Goal: Task Accomplishment & Management: Complete application form

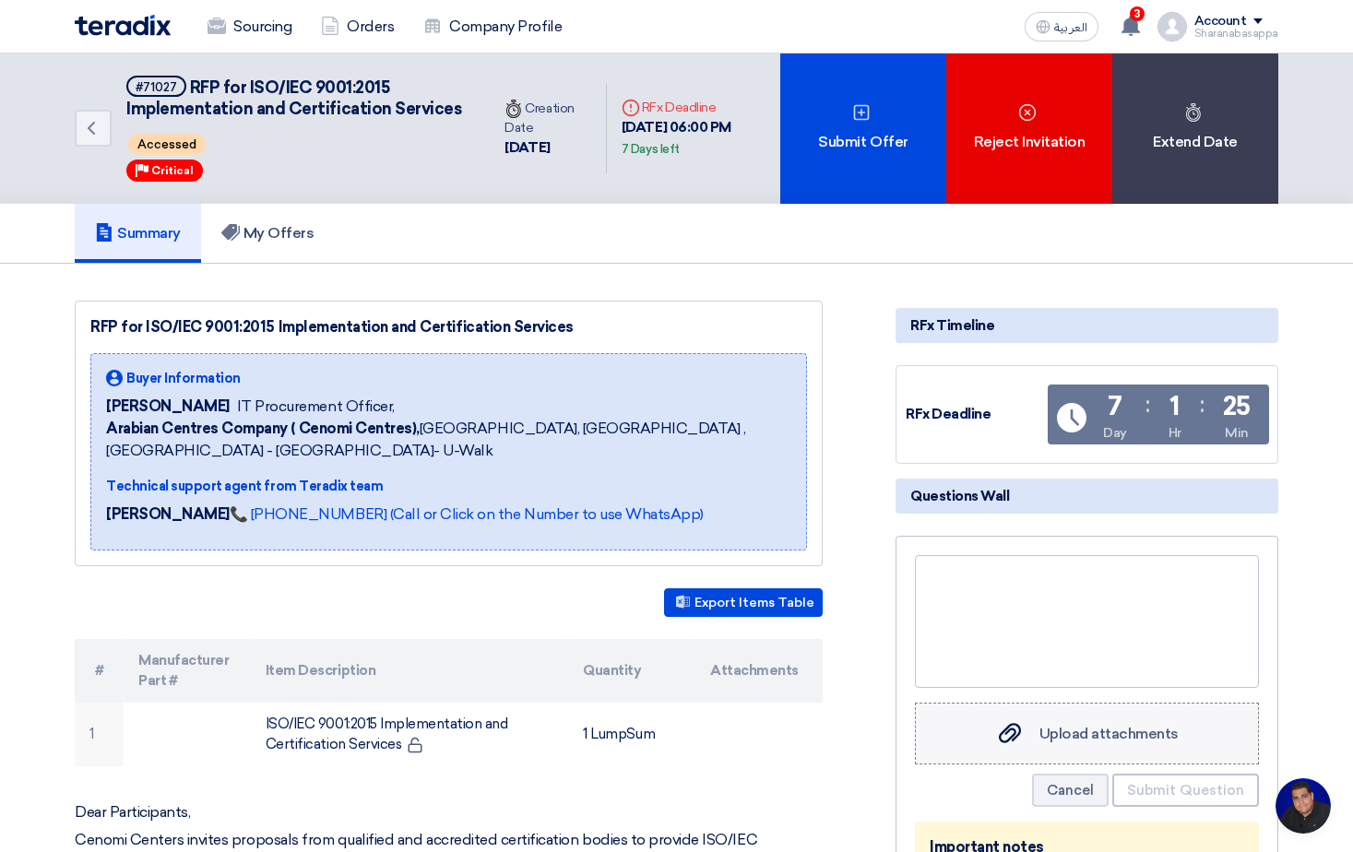
scroll to position [117, 0]
click at [1074, 742] on span "Upload attachments" at bounding box center [1108, 734] width 139 height 18
click at [0, 0] on input "Upload attachments Upload attachments" at bounding box center [0, 0] width 0 height 0
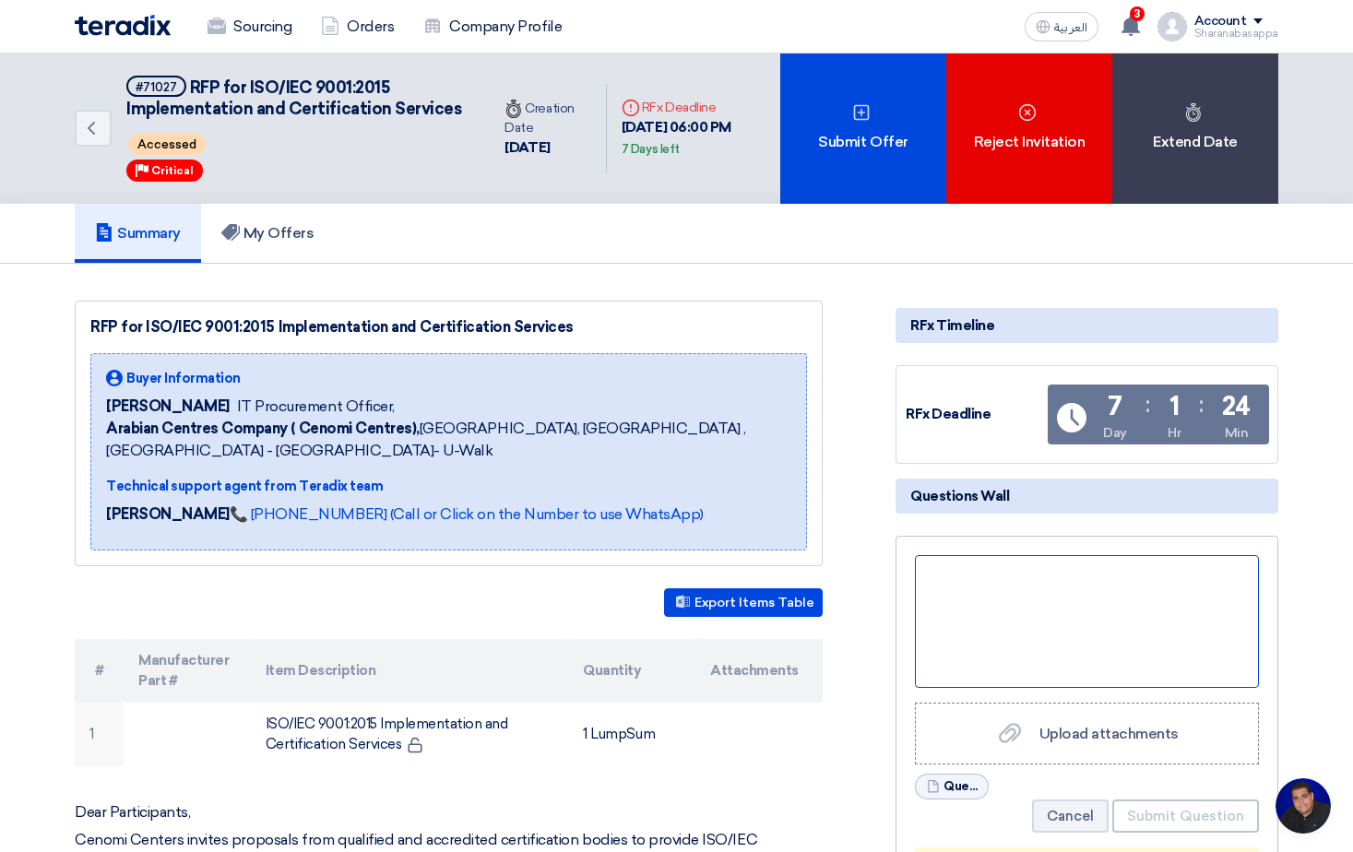
click at [1005, 638] on div at bounding box center [1087, 621] width 344 height 133
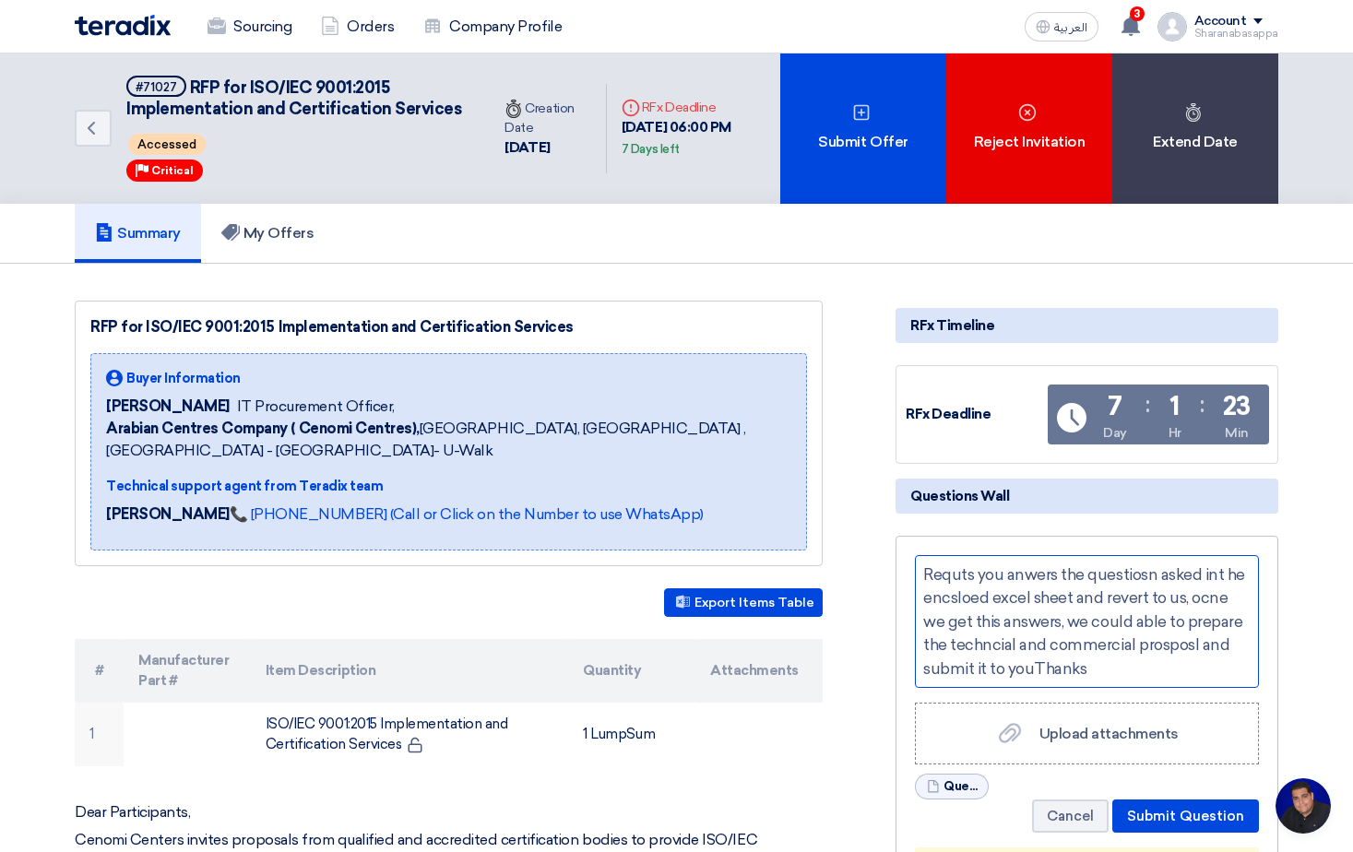
click at [1131, 688] on div "Requts you anwers the questiosn asked int he encsloed excel sheet and revert to…" at bounding box center [1087, 621] width 344 height 133
drag, startPoint x: 956, startPoint y: 594, endPoint x: 1137, endPoint y: 599, distance: 180.8
click at [980, 598] on div "Requests you anwers the questiosn asked int he encsloed excel sheet and revert …" at bounding box center [1087, 621] width 344 height 133
click at [935, 617] on div "Request you answers the questions asked int he enclosed excel sheet and revert …" at bounding box center [1087, 621] width 344 height 133
click at [933, 617] on div "Request you answers the questions asked in t he enclosed excel sheet and revert…" at bounding box center [1087, 621] width 344 height 133
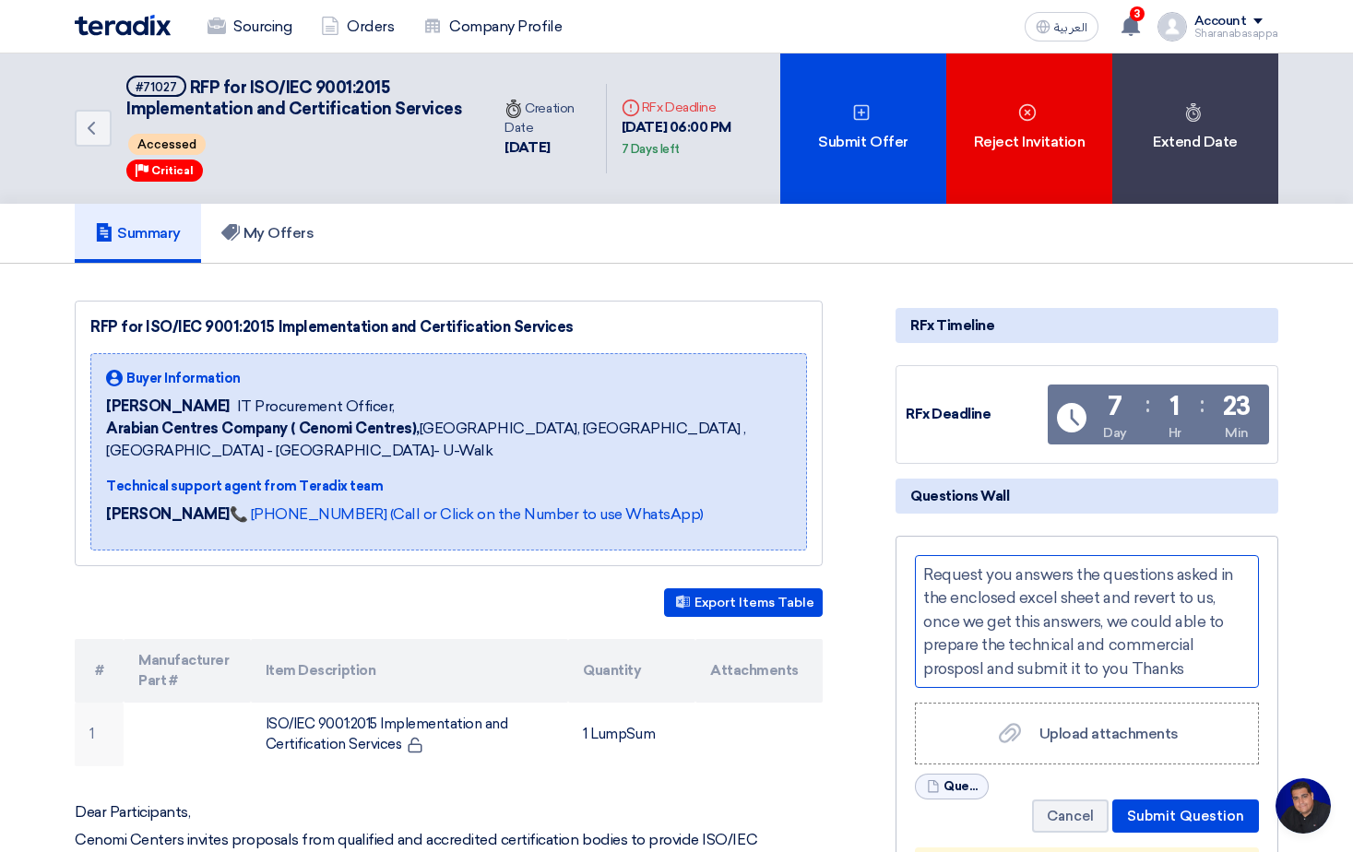
click at [1191, 687] on div "Request you answers the questions asked in the enclosed excel sheet and revert …" at bounding box center [1087, 621] width 344 height 133
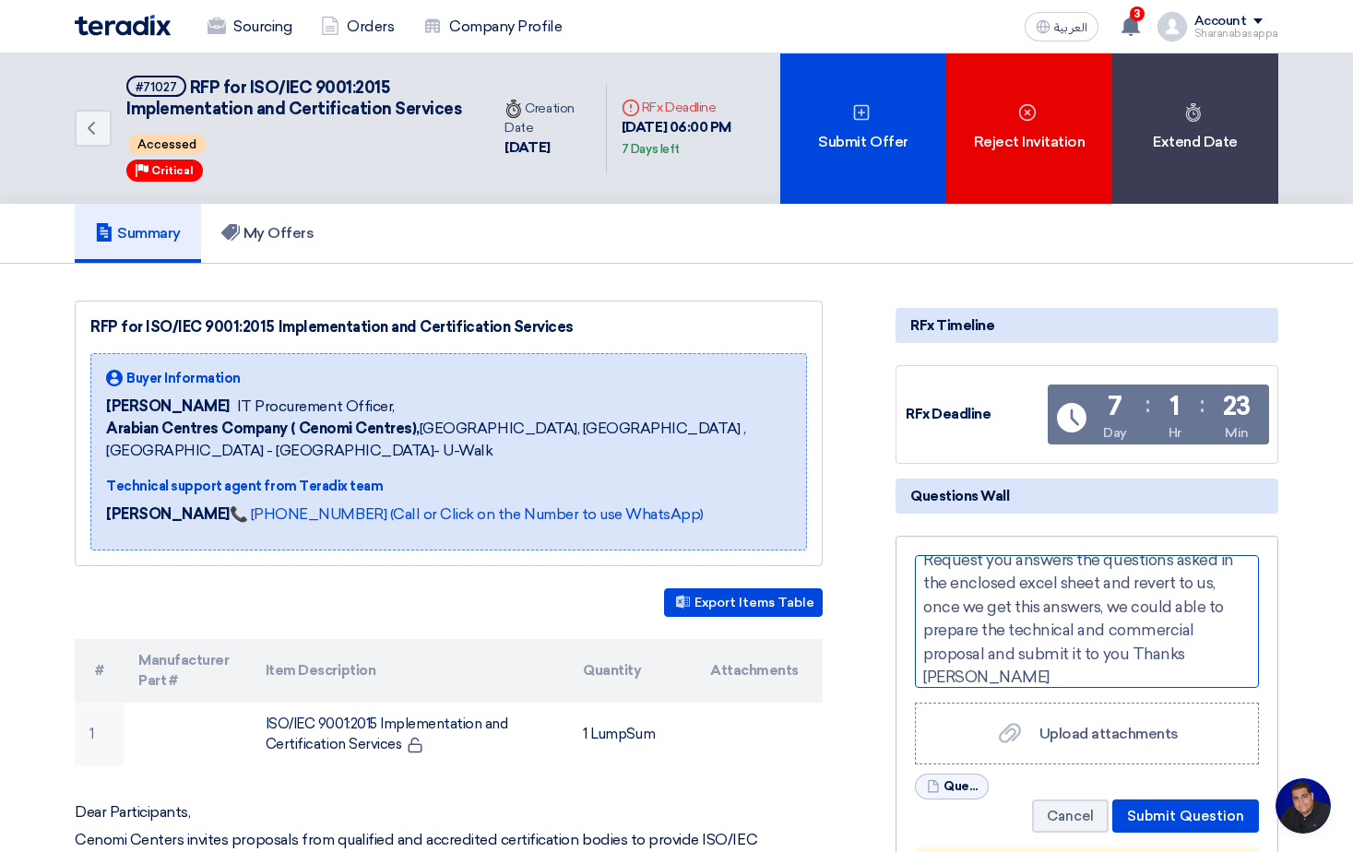
click at [923, 688] on div "Request you answers the questions asked in the enclosed excel sheet and revert …" at bounding box center [1087, 621] width 344 height 133
click at [1126, 688] on div "Request you answers the questions asked in the enclosed excel sheet and revert …" at bounding box center [1087, 621] width 344 height 133
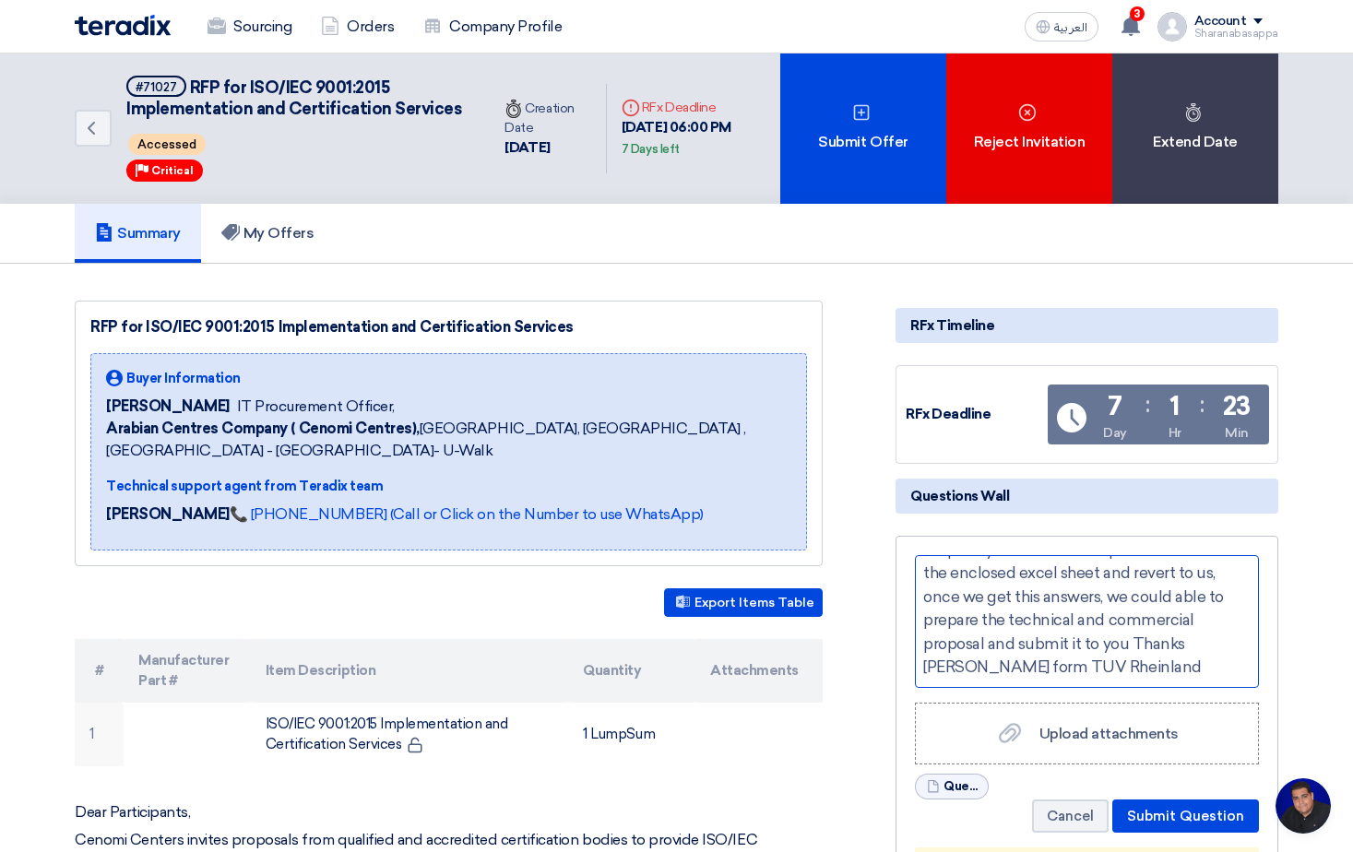
click at [1075, 688] on div "Request you answers the questions asked in the enclosed excel sheet and revert …" at bounding box center [1087, 621] width 344 height 133
click at [1034, 688] on div "Request you answers the questions asked in the enclosed excel sheet and revert …" at bounding box center [1087, 621] width 344 height 133
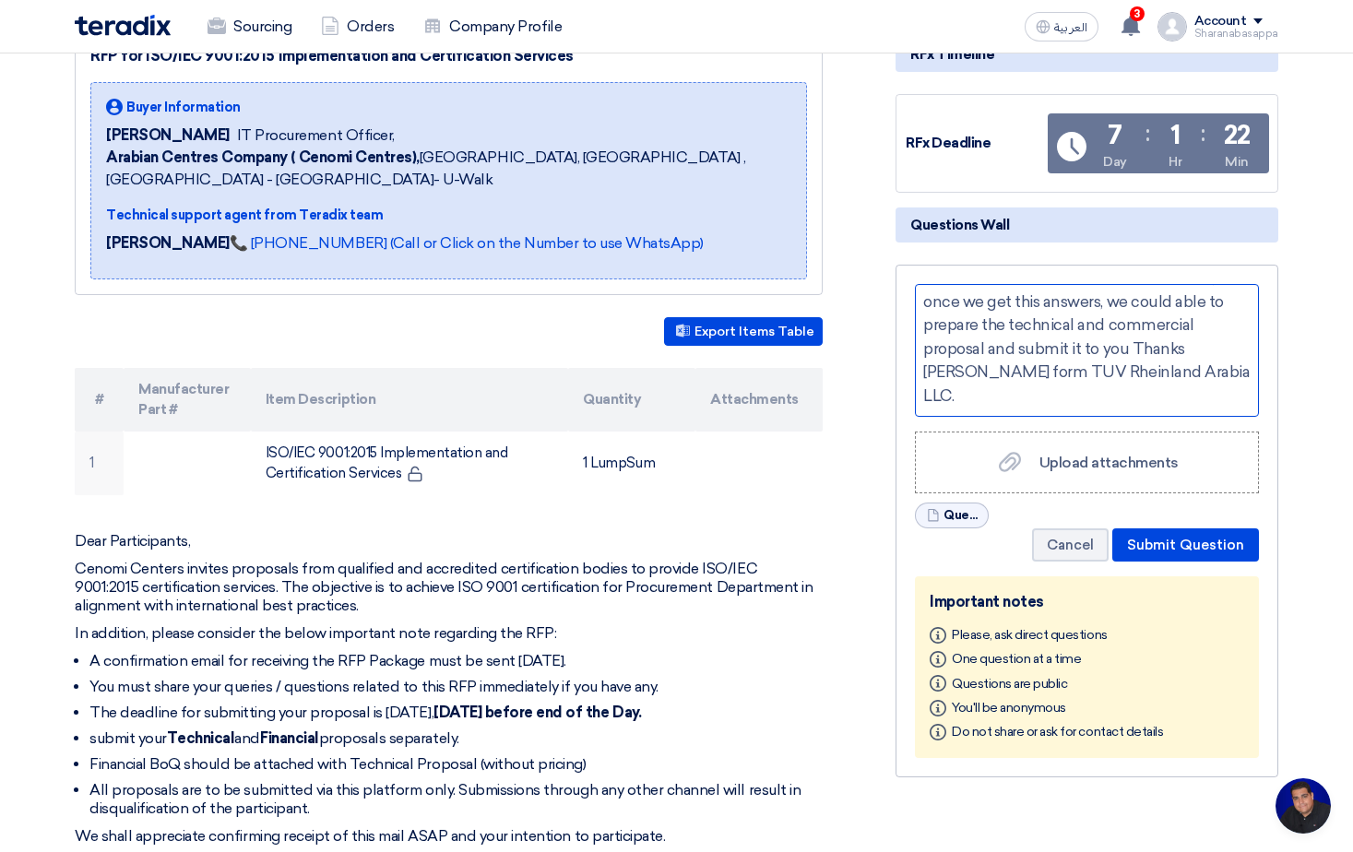
scroll to position [277, 0]
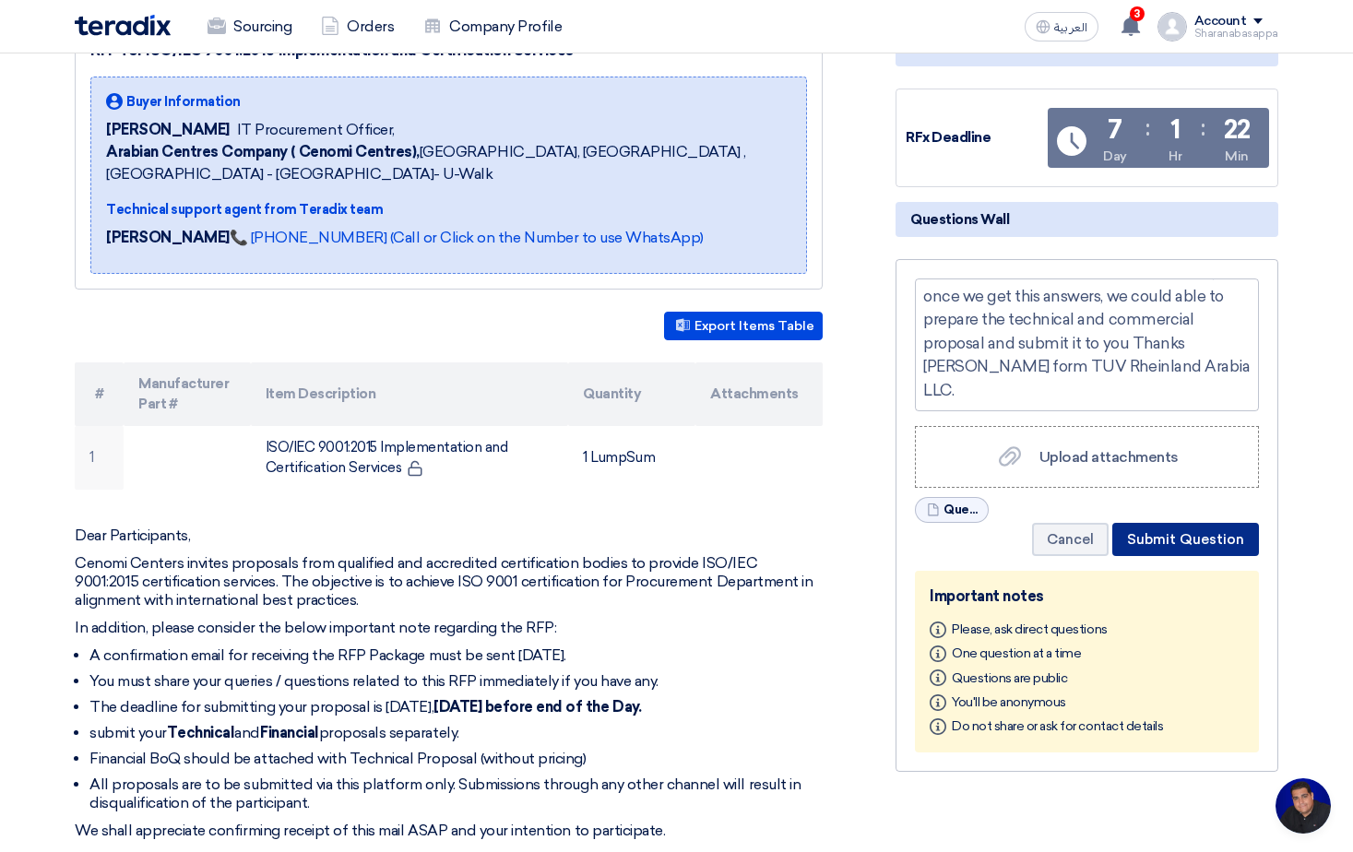
click at [1202, 556] on button "Submit Question" at bounding box center [1185, 539] width 147 height 33
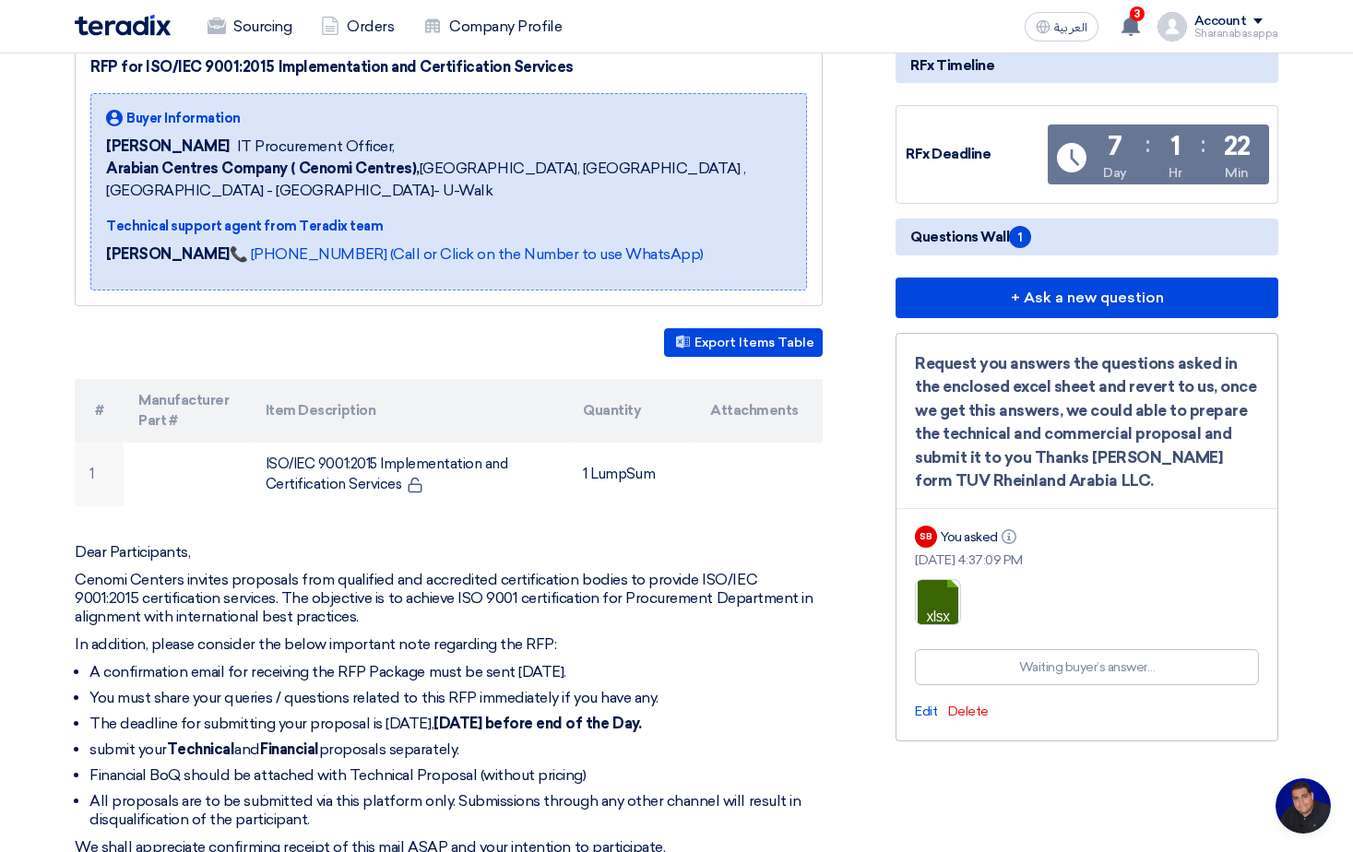
scroll to position [0, 0]
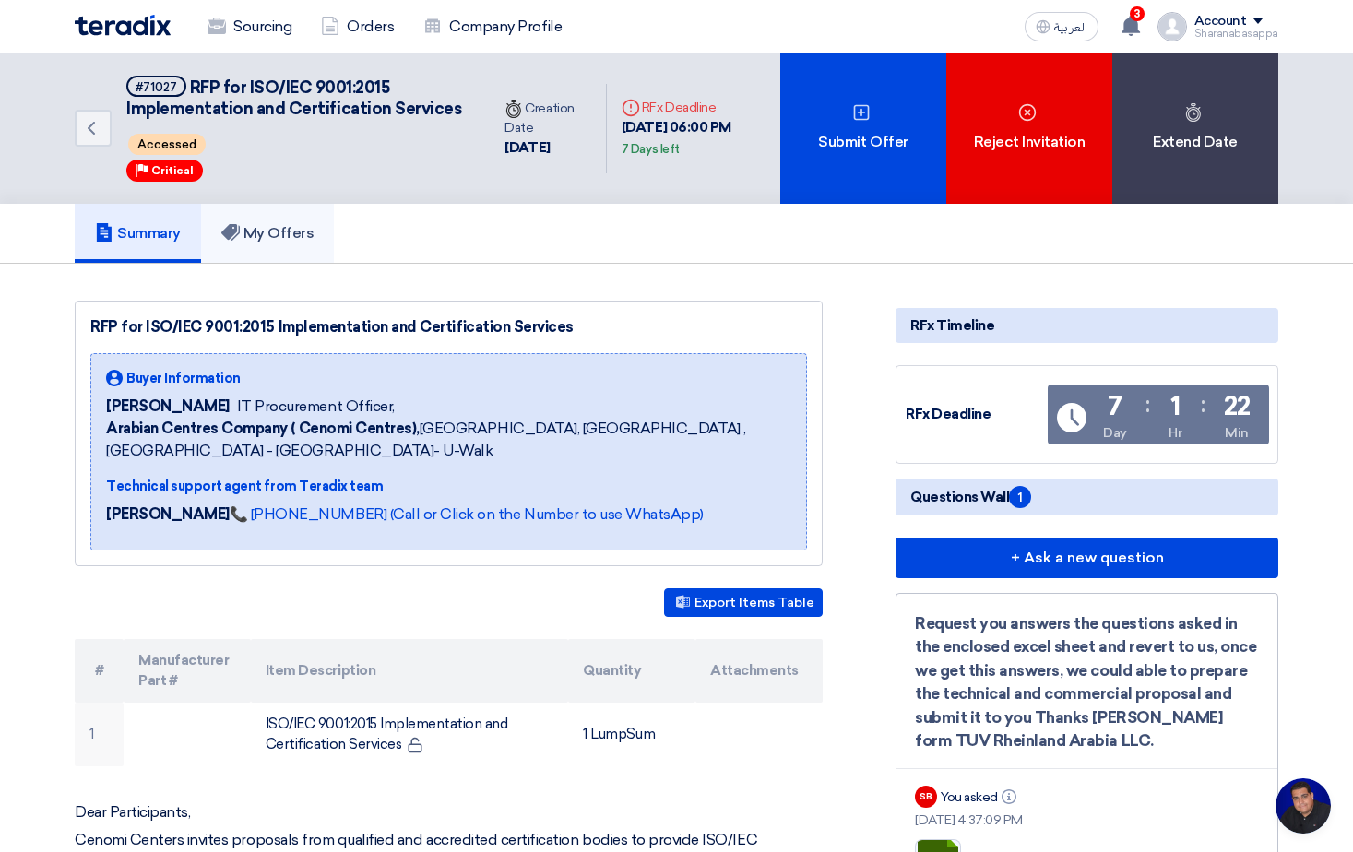
click at [264, 244] on link "My Offers" at bounding box center [268, 233] width 134 height 59
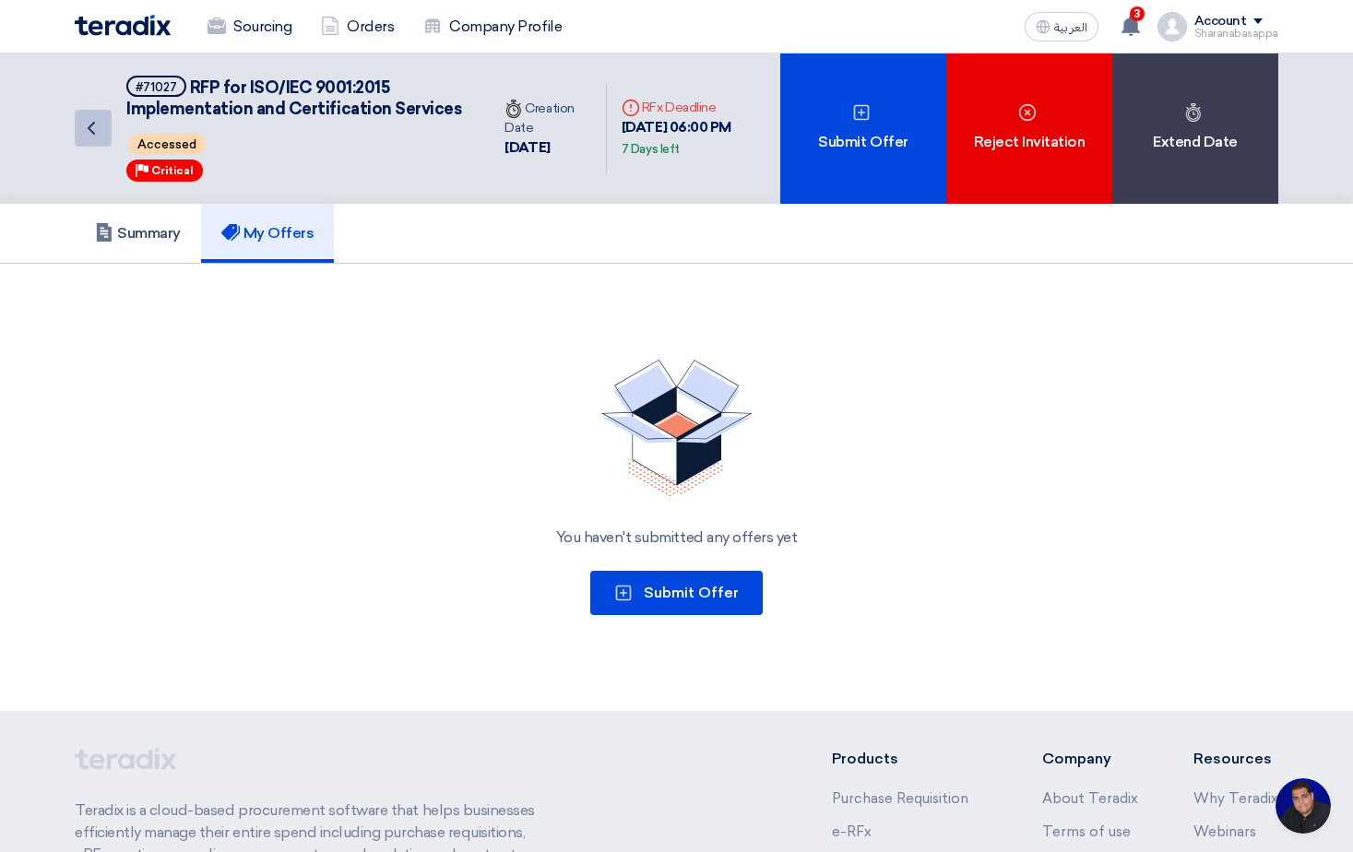
click at [80, 135] on icon "Back" at bounding box center [91, 128] width 22 height 22
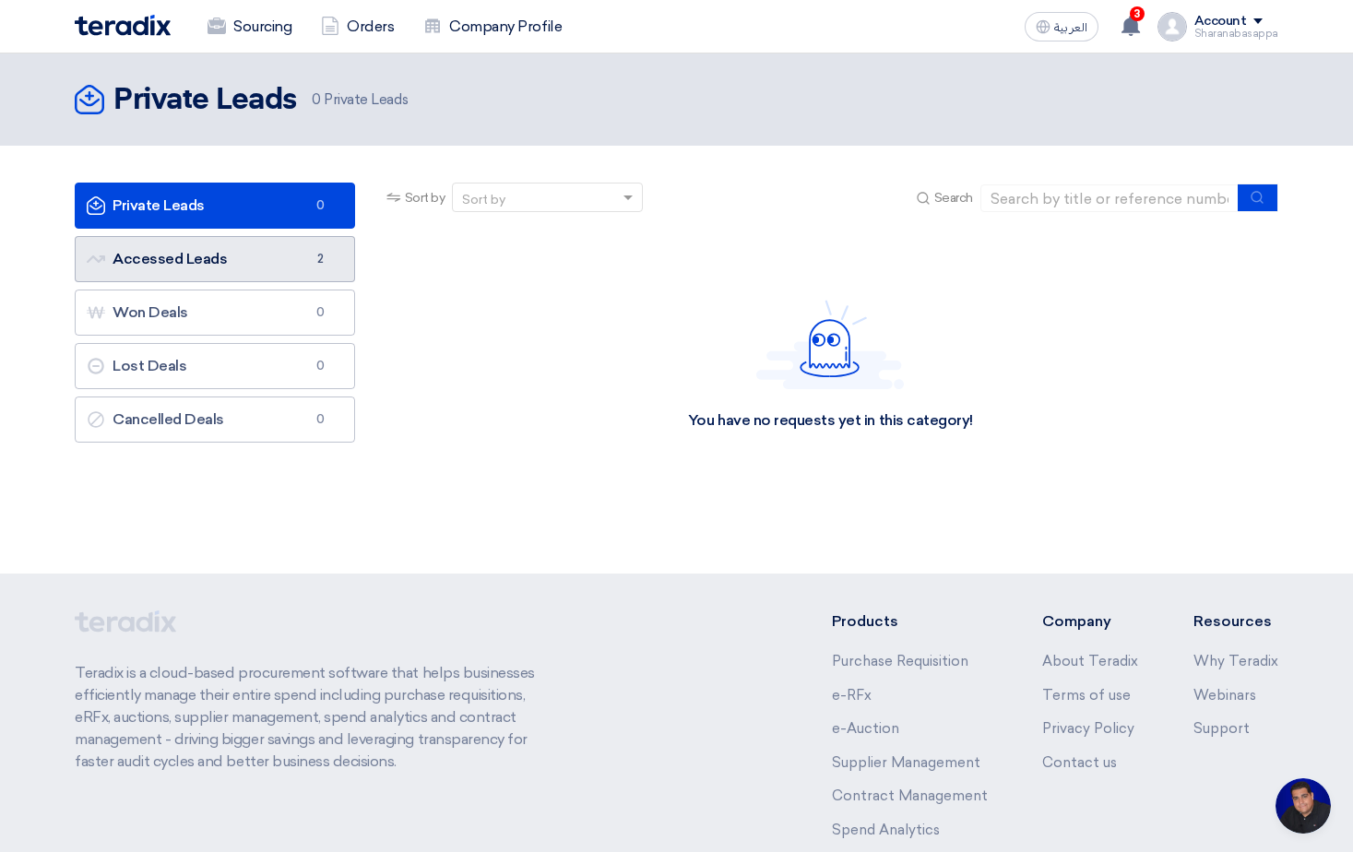
click at [252, 260] on link "Accessed Leads Accessed Leads 2" at bounding box center [215, 259] width 280 height 46
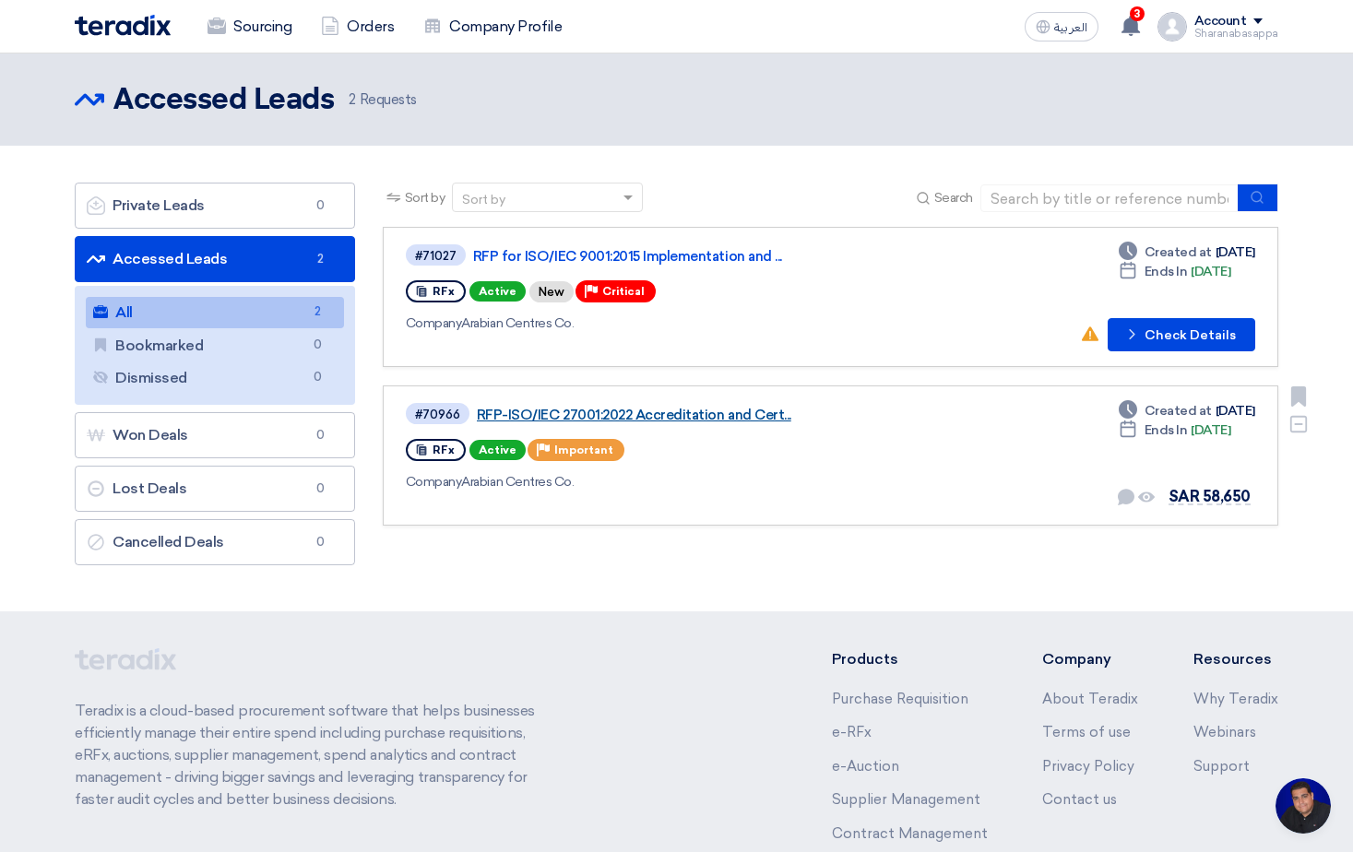
click at [646, 414] on link "RFP-ISO/IEC 27001:2022 Accreditation and Cert..." at bounding box center [707, 415] width 461 height 17
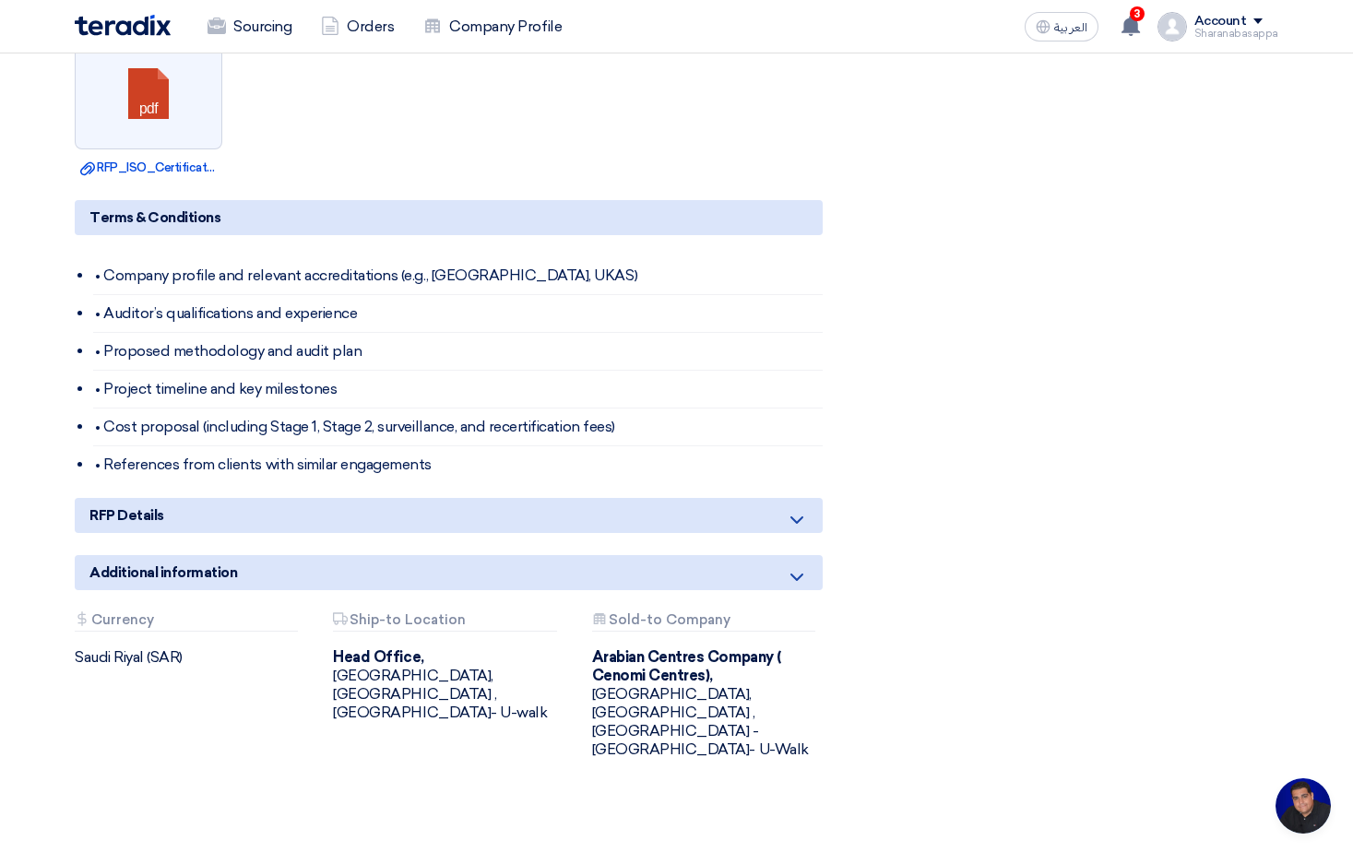
scroll to position [1076, 0]
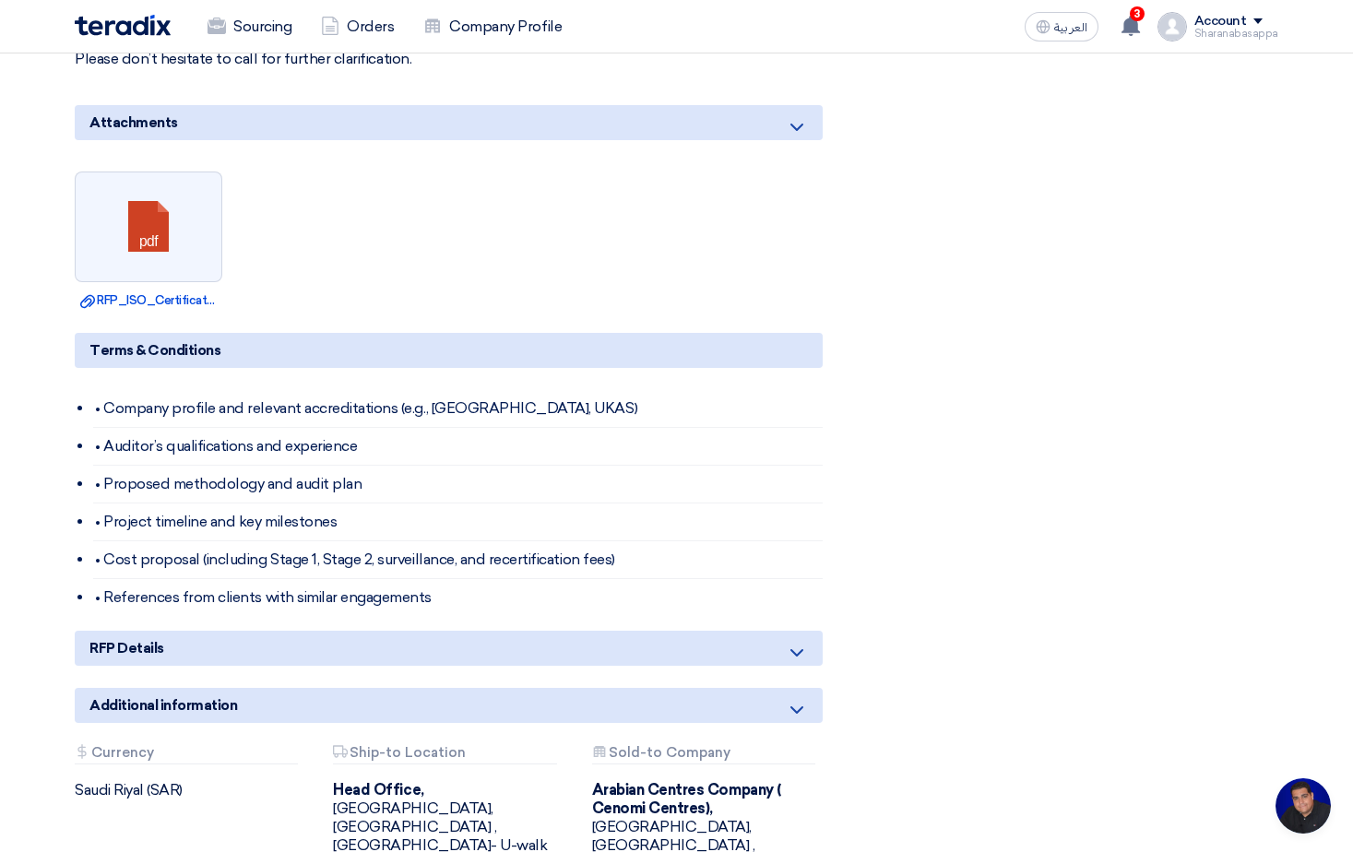
click at [805, 702] on icon at bounding box center [797, 710] width 22 height 22
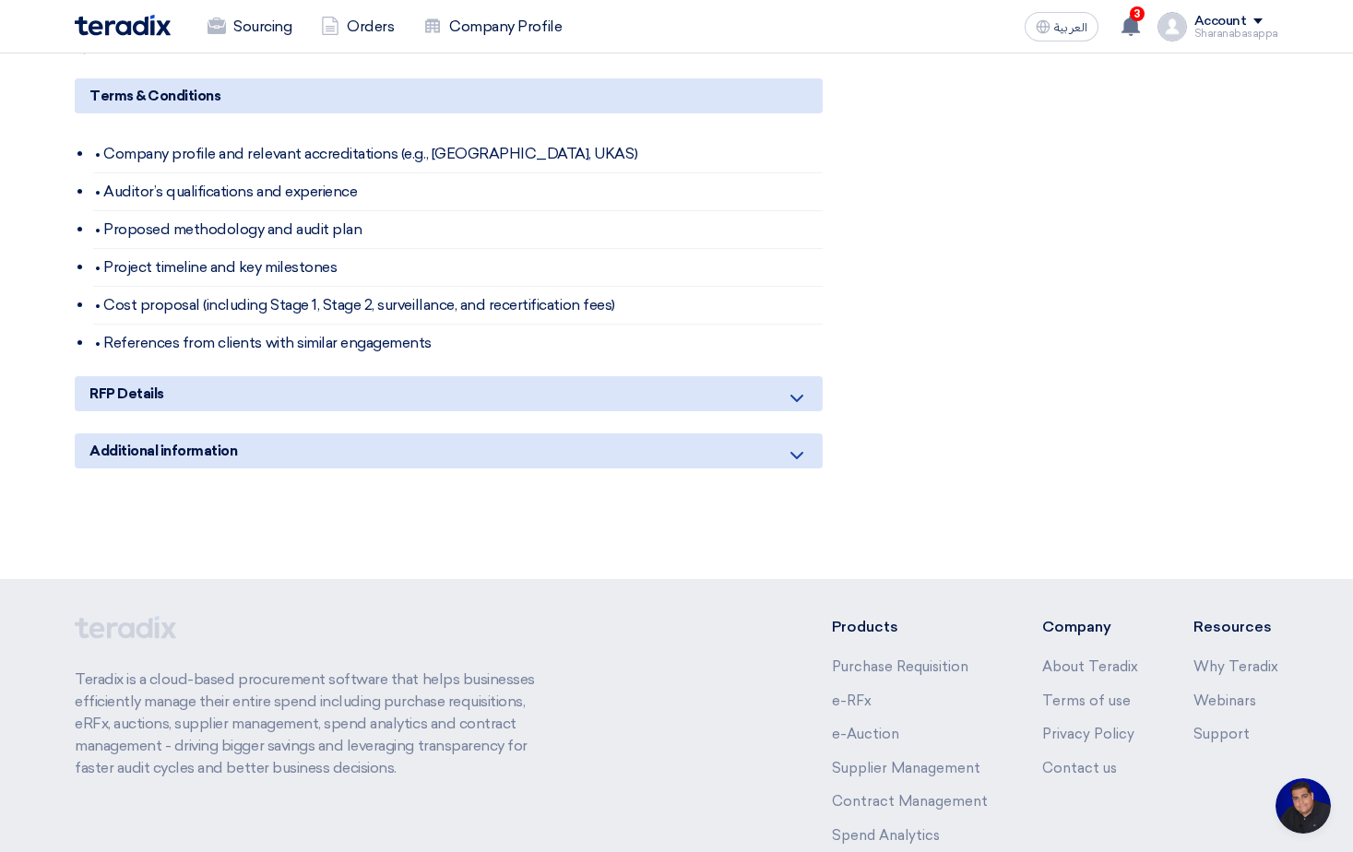
scroll to position [1353, 0]
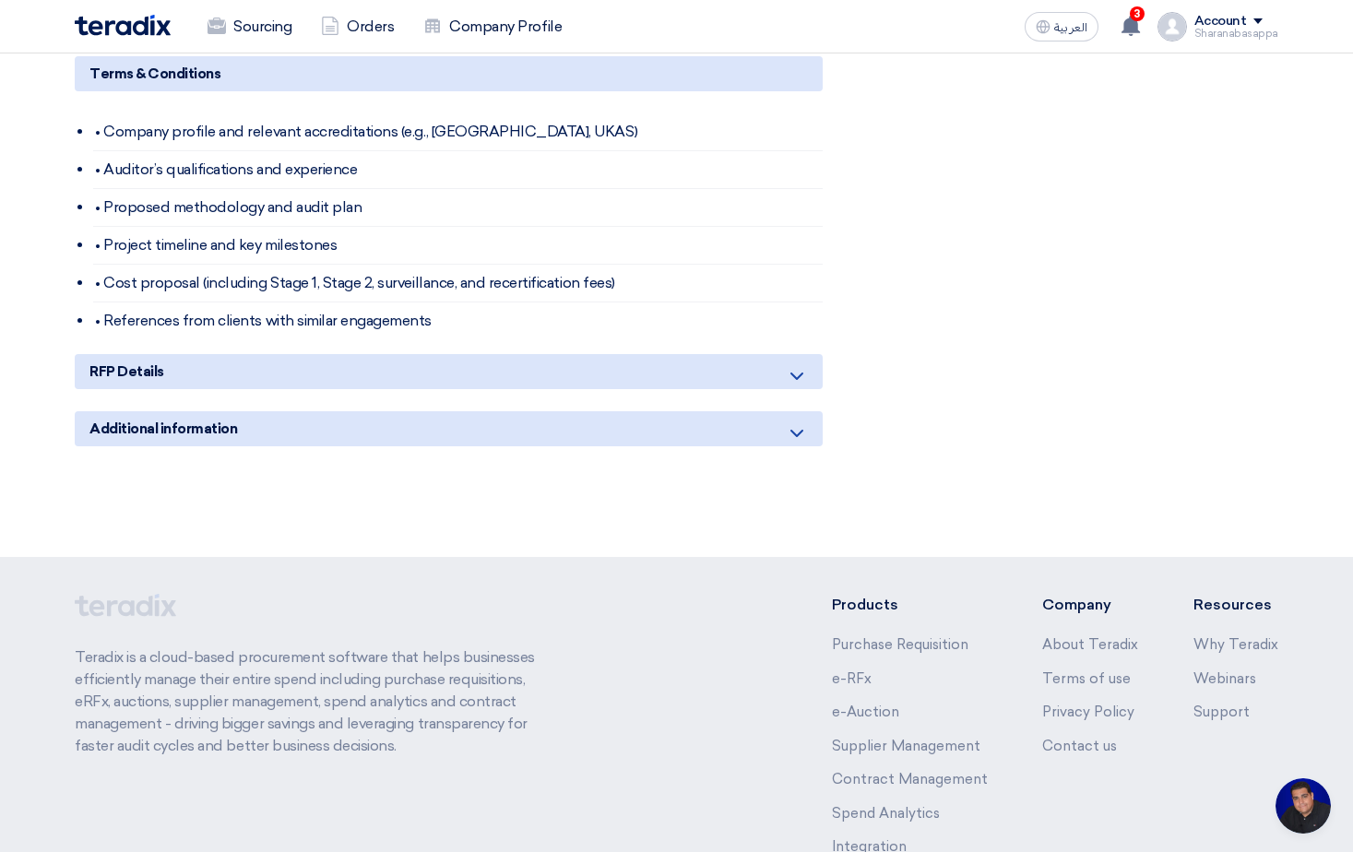
click at [803, 364] on div "RFP Details" at bounding box center [449, 371] width 748 height 35
click at [798, 371] on icon at bounding box center [797, 376] width 22 height 22
click at [798, 374] on icon at bounding box center [797, 376] width 22 height 22
click at [789, 389] on div "RFP Details" at bounding box center [449, 371] width 748 height 35
click at [798, 373] on icon at bounding box center [797, 376] width 22 height 22
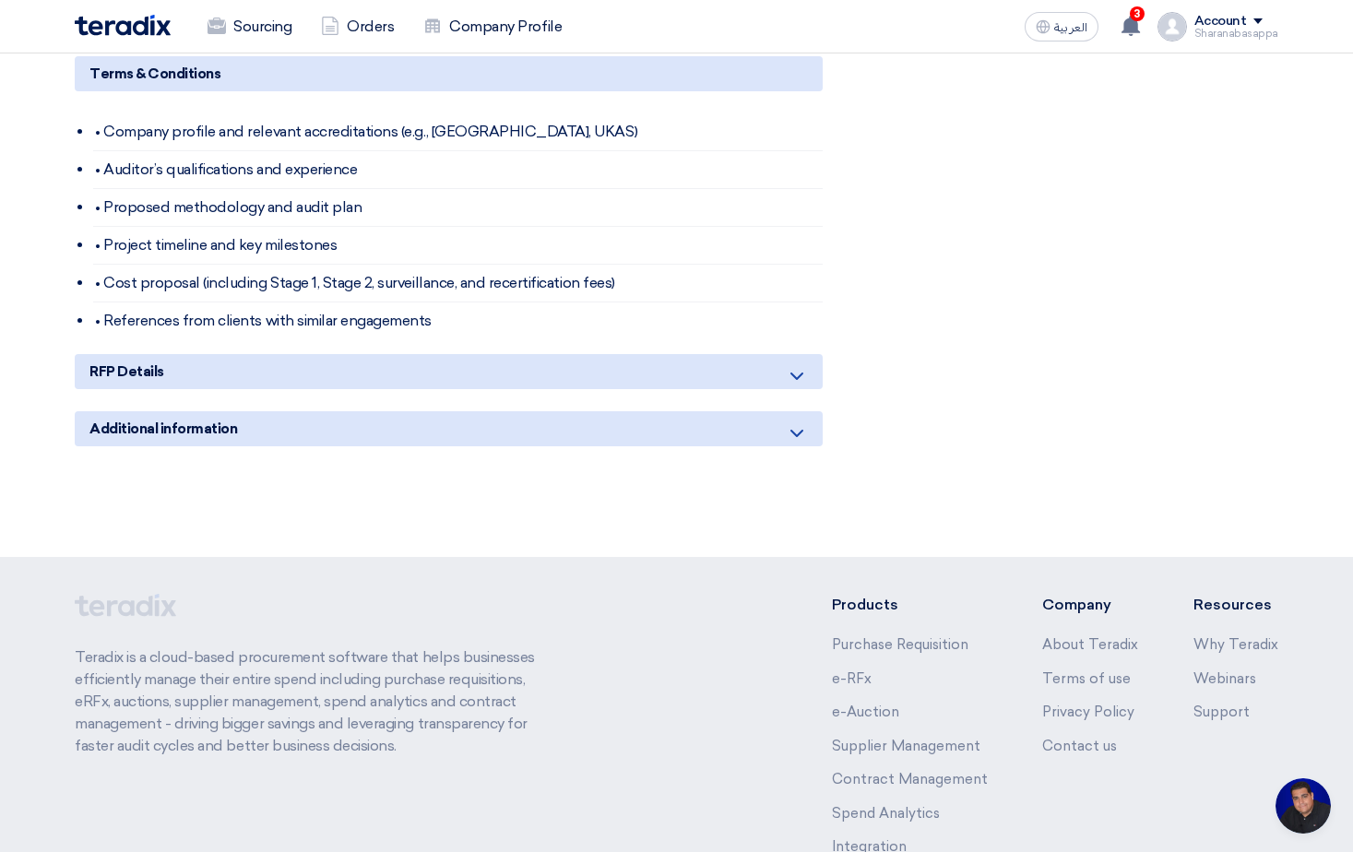
click at [795, 423] on icon at bounding box center [797, 433] width 22 height 22
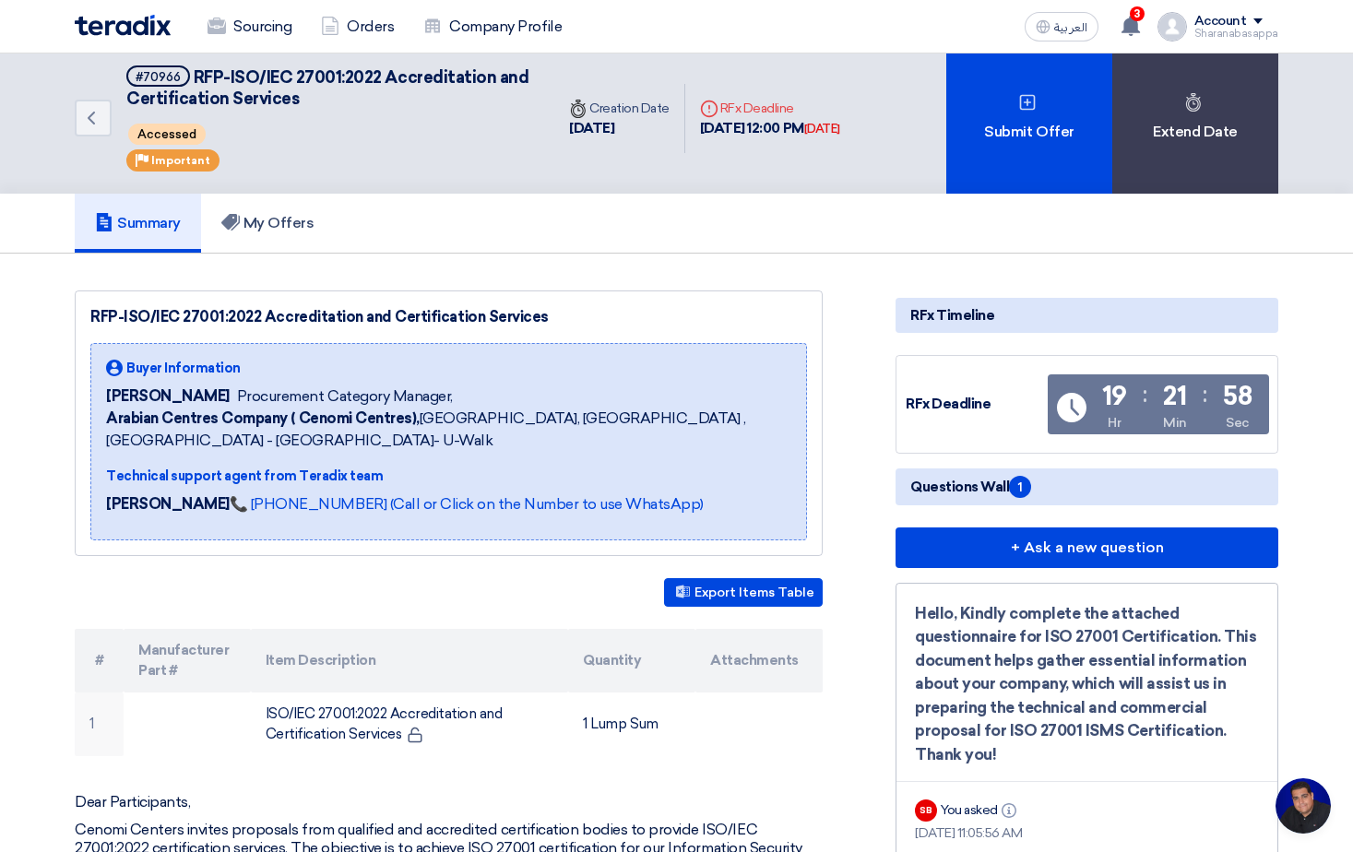
scroll to position [0, 0]
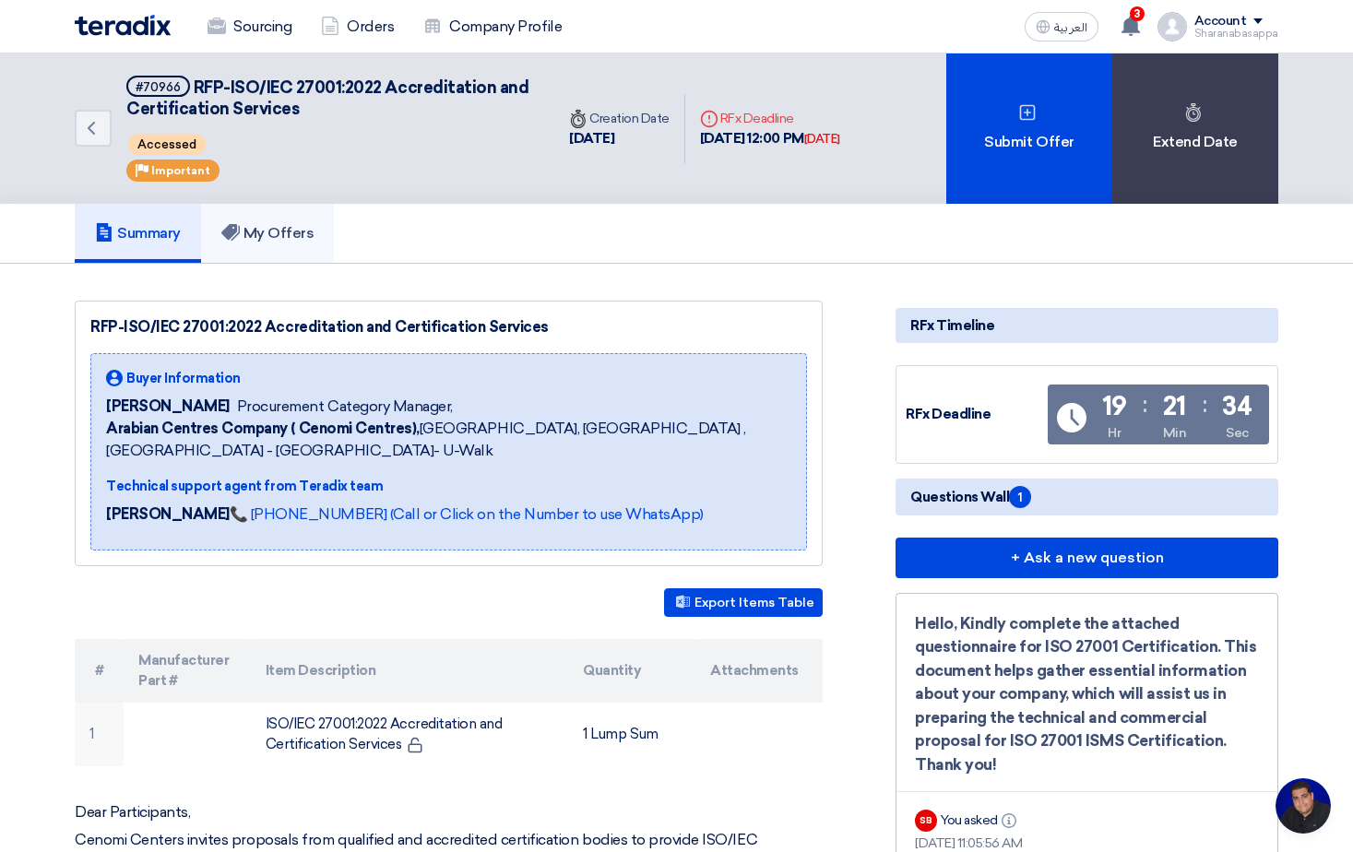
click at [256, 224] on h5 "My Offers" at bounding box center [267, 233] width 93 height 18
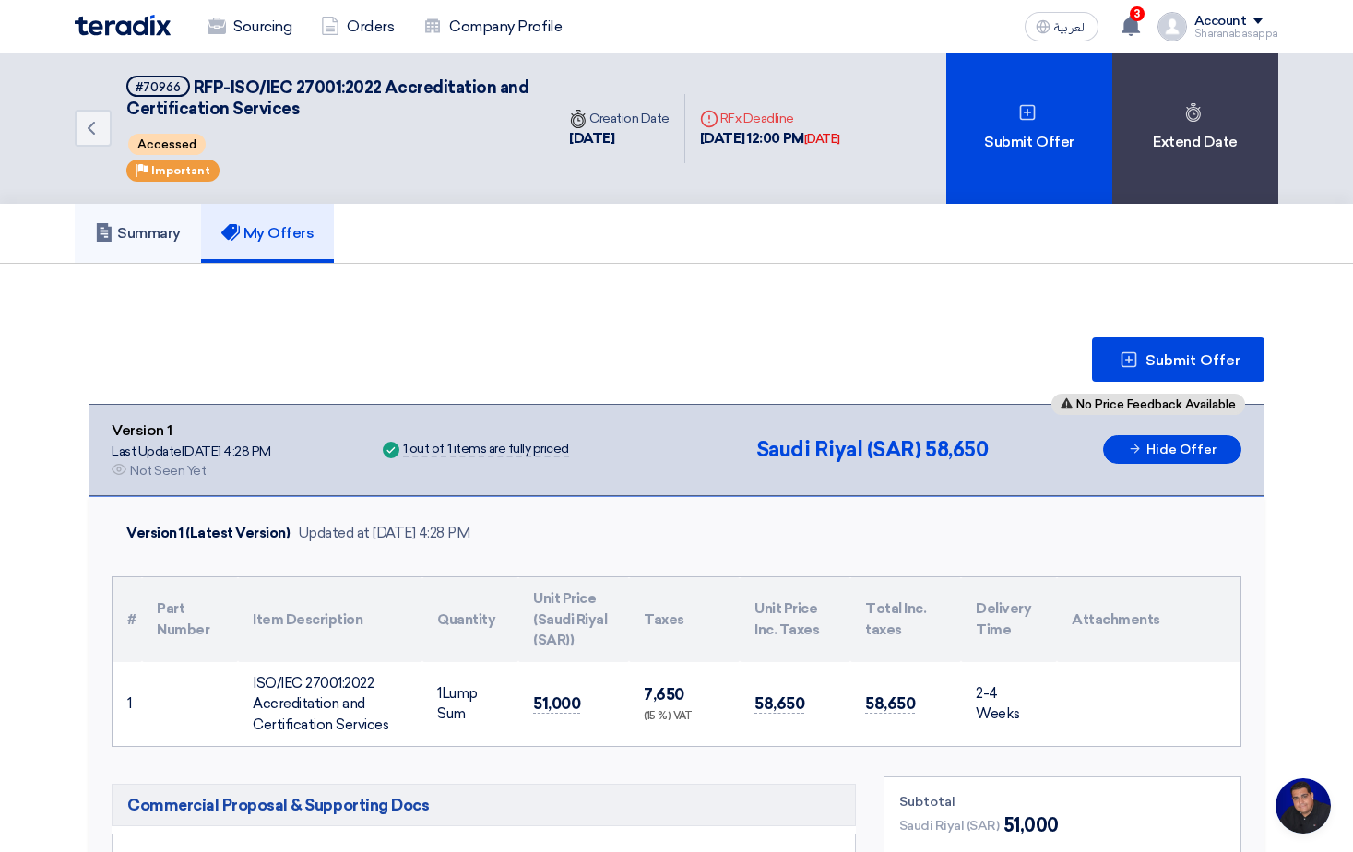
click at [136, 233] on h5 "Summary" at bounding box center [138, 233] width 86 height 18
